Goal: Connect with others: Connect with others

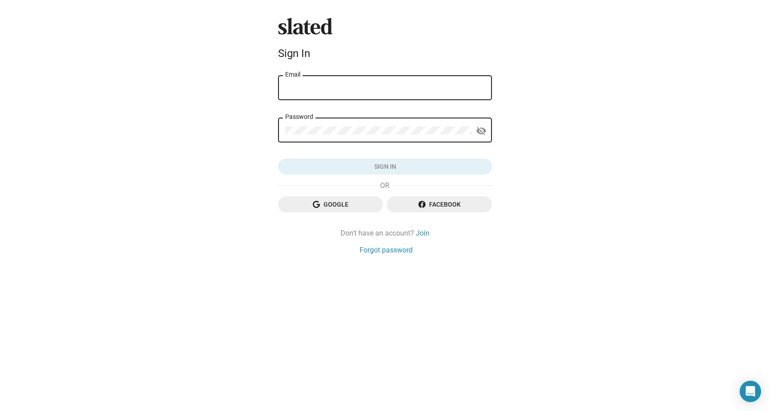
click at [406, 88] on input "Email" at bounding box center [385, 88] width 200 height 8
type input "steven@bezerqer.com"
click at [379, 123] on div "Password" at bounding box center [378, 129] width 187 height 26
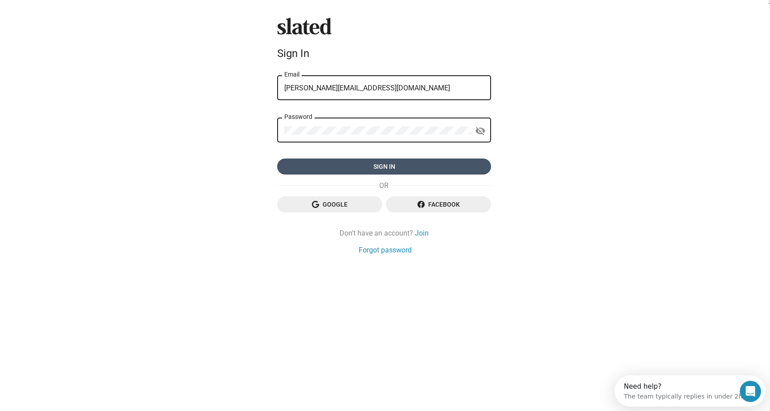
click at [387, 166] on span "Sign in" at bounding box center [384, 167] width 200 height 16
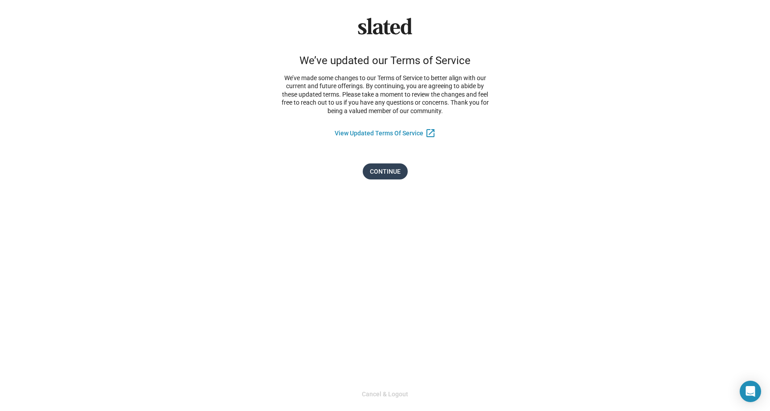
click at [392, 169] on span "Continue" at bounding box center [385, 172] width 31 height 16
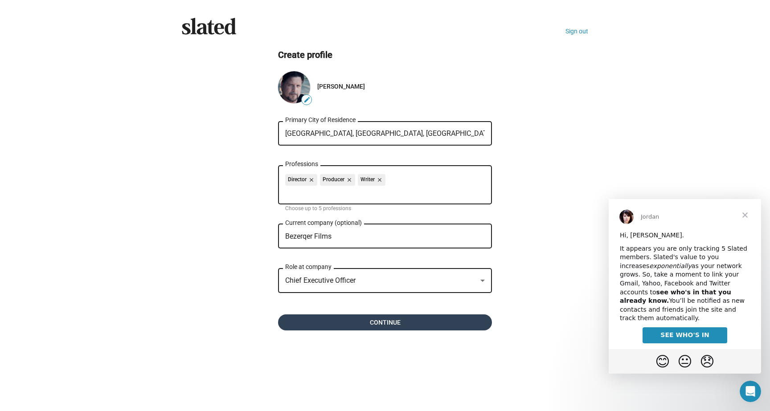
click at [415, 323] on span "Continue" at bounding box center [385, 323] width 200 height 16
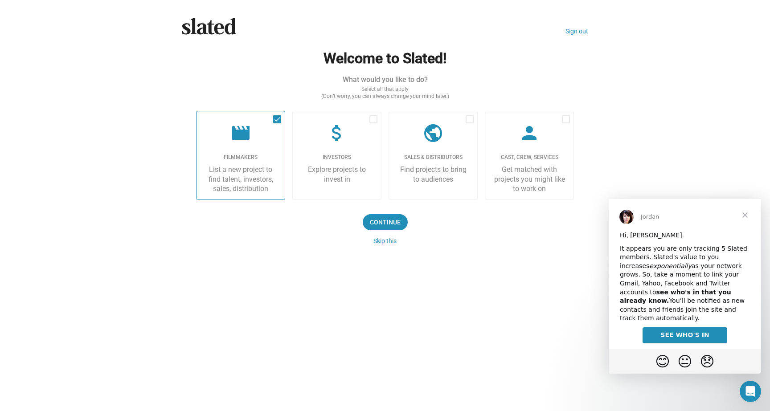
click at [670, 332] on span "SEE WHO'S IN" at bounding box center [685, 335] width 49 height 7
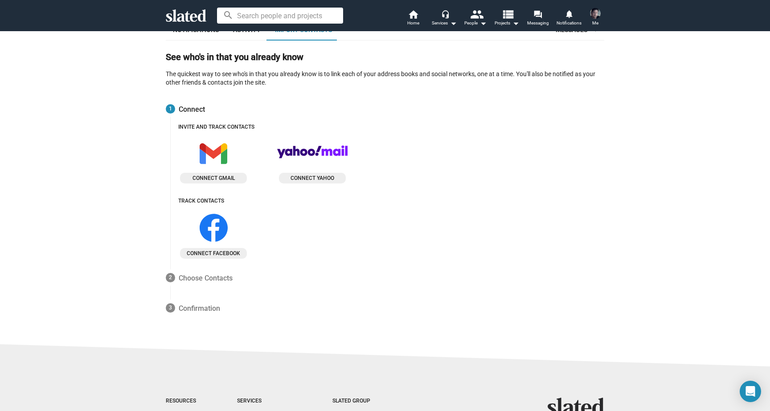
scroll to position [69, 0]
click at [211, 223] on icon at bounding box center [214, 227] width 28 height 28
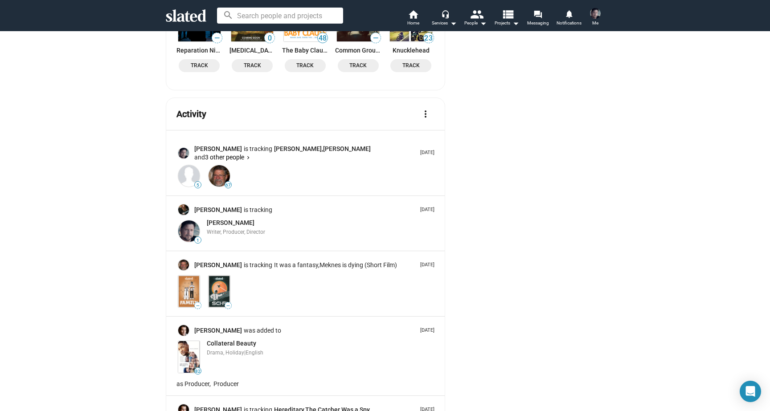
scroll to position [1360, 0]
click at [201, 206] on link "Mike Hall" at bounding box center [218, 210] width 49 height 8
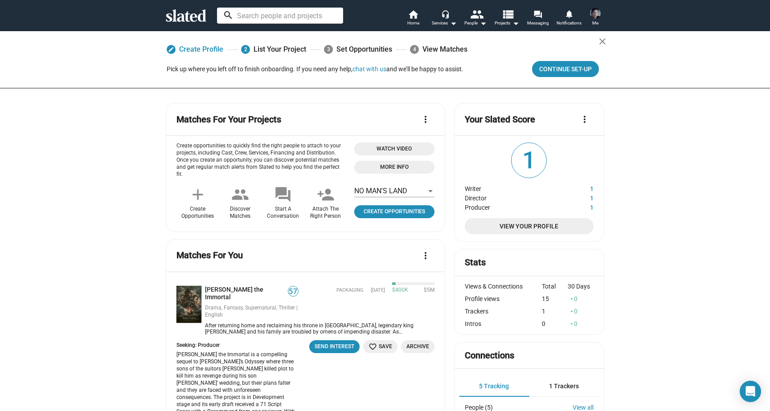
click at [308, 13] on input at bounding box center [280, 16] width 126 height 16
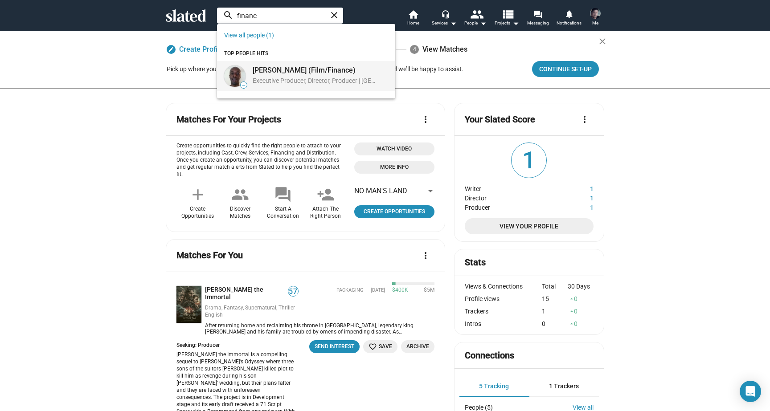
type input "financ"
click at [324, 71] on div "Aster Banani (Film/Finance)" at bounding box center [315, 70] width 125 height 9
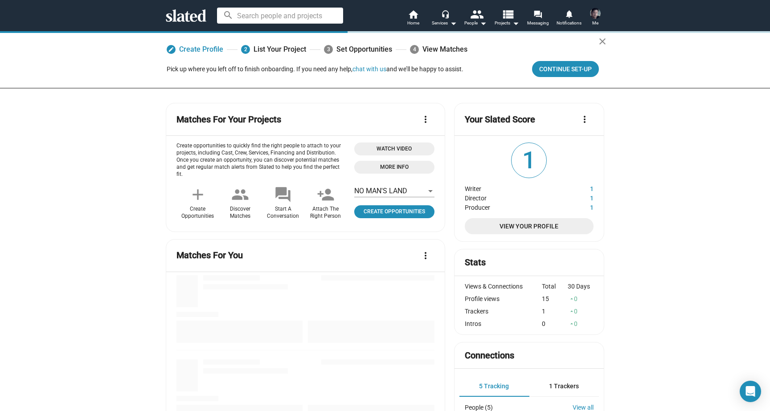
click at [272, 18] on input at bounding box center [280, 16] width 126 height 16
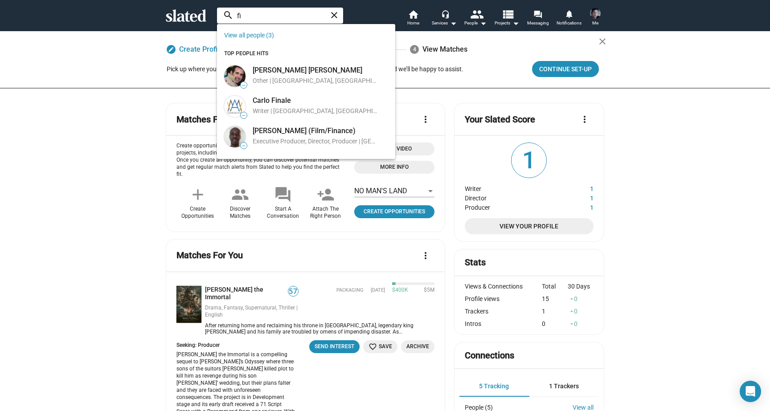
type input "f"
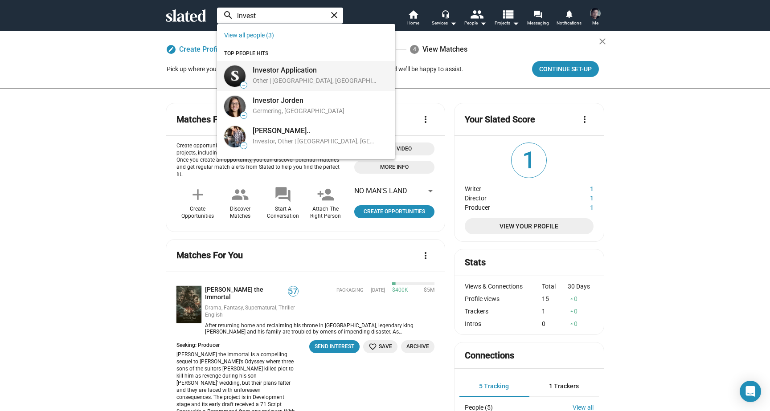
type input "invest"
click at [293, 74] on div "Investor Application" at bounding box center [315, 70] width 125 height 9
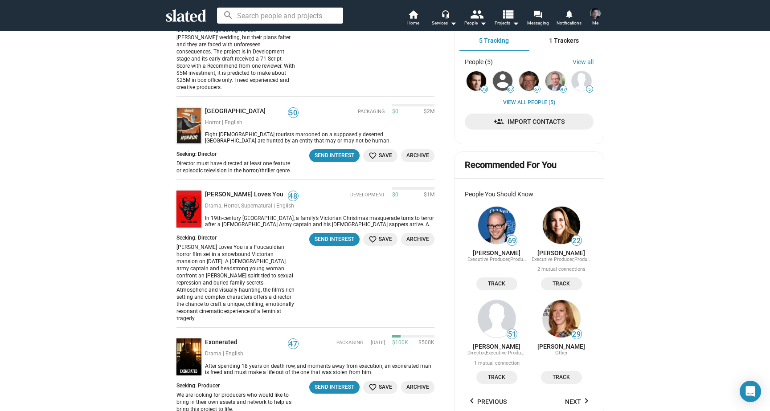
scroll to position [364, 0]
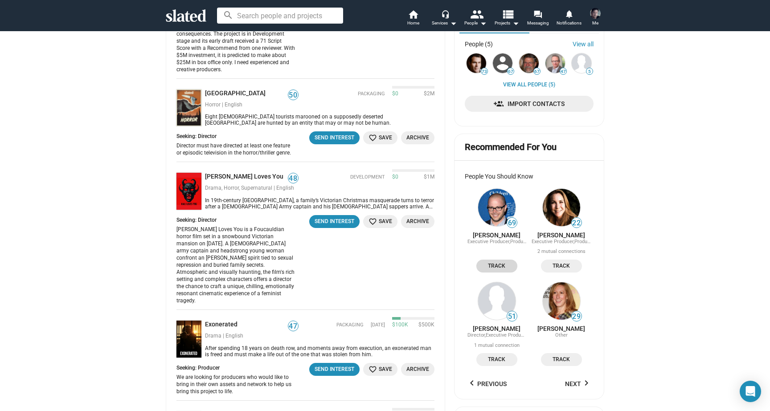
click at [496, 266] on span "Track" at bounding box center [497, 266] width 30 height 9
click at [556, 267] on span "Track" at bounding box center [562, 266] width 30 height 9
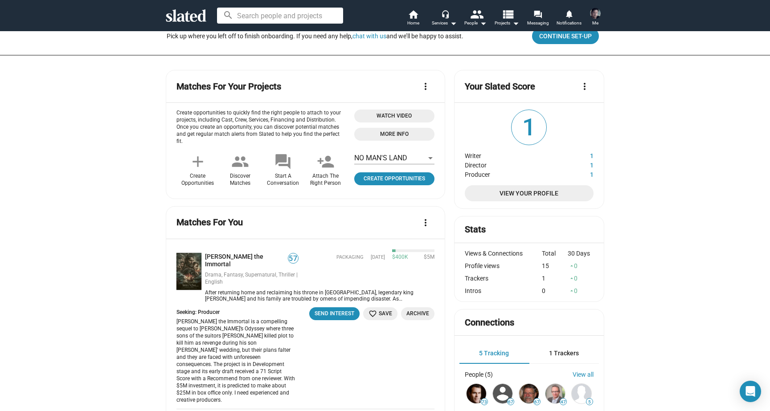
scroll to position [0, 0]
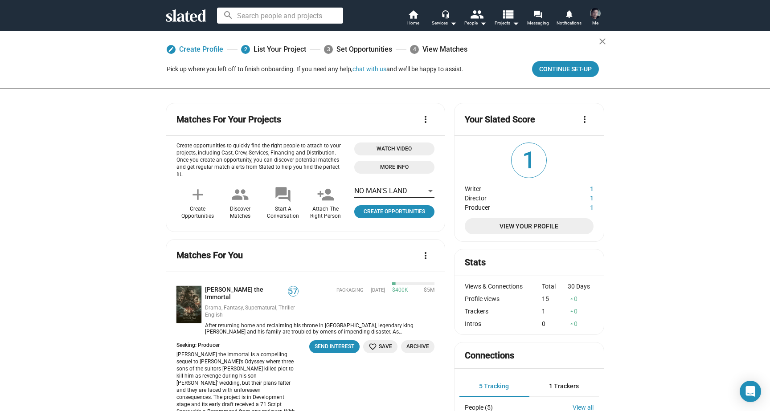
click at [427, 193] on div at bounding box center [431, 191] width 8 height 7
click at [427, 193] on span "NO MAN'S LAND" at bounding box center [391, 191] width 80 height 19
click at [281, 193] on mat-icon "forum" at bounding box center [283, 195] width 18 height 18
click at [280, 206] on div "Start A Conversation" at bounding box center [283, 213] width 32 height 14
click at [193, 187] on mat-icon "add" at bounding box center [198, 195] width 18 height 18
